Goal: Entertainment & Leisure: Consume media (video, audio)

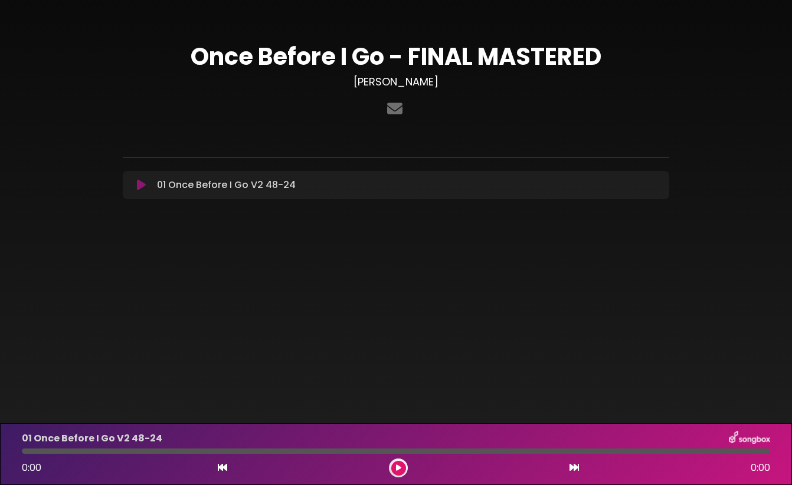
click at [142, 185] on icon at bounding box center [141, 185] width 9 height 12
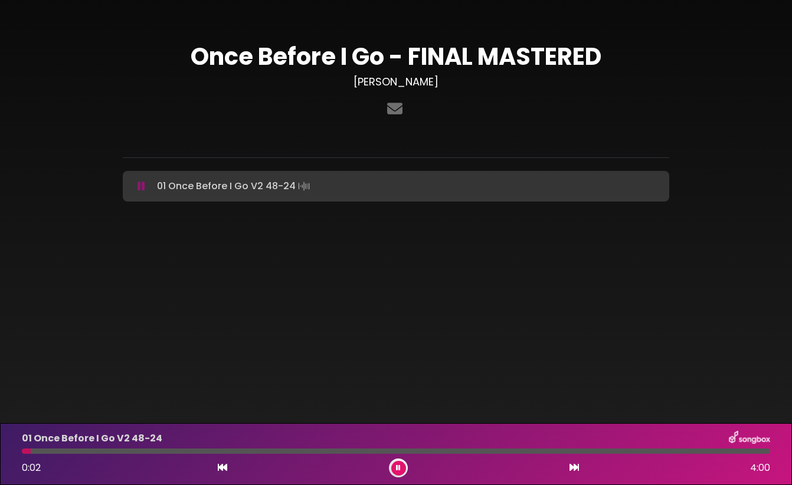
click at [142, 185] on icon at bounding box center [141, 186] width 8 height 12
